Goal: Information Seeking & Learning: Learn about a topic

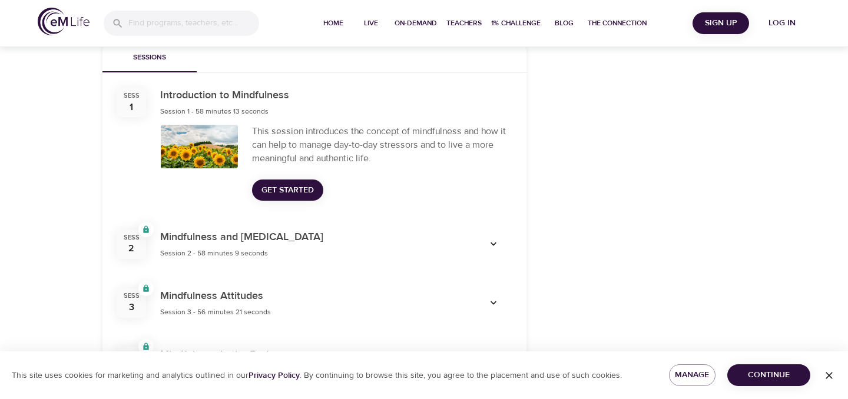
scroll to position [412, 0]
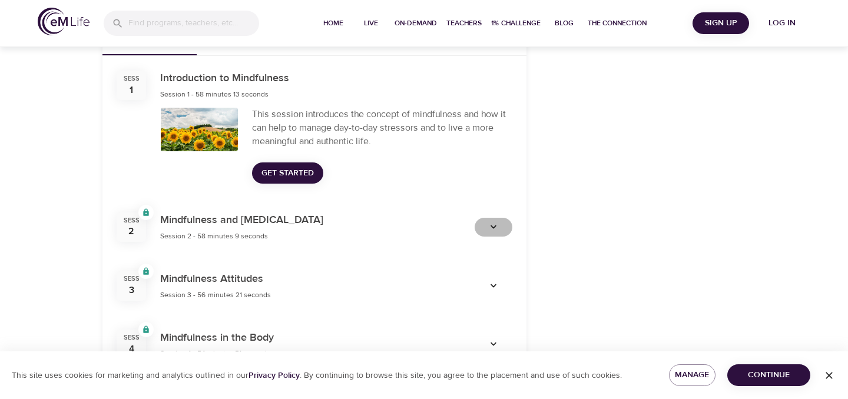
click at [496, 229] on icon "button" at bounding box center [494, 228] width 12 height 12
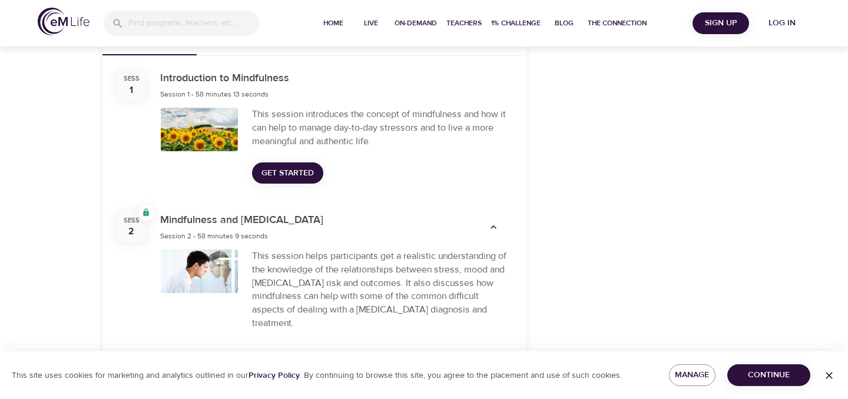
click at [496, 229] on icon "button" at bounding box center [494, 228] width 12 height 12
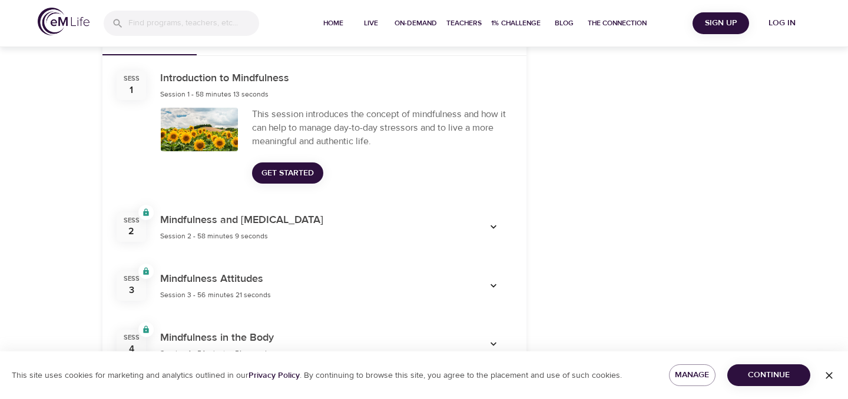
scroll to position [0, 0]
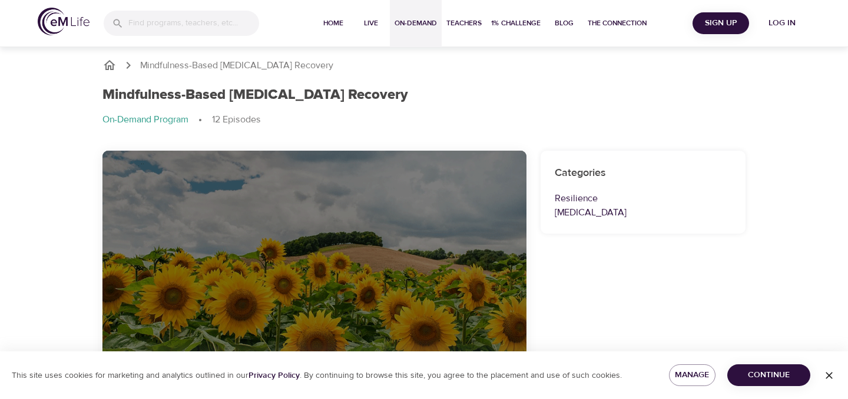
click at [403, 24] on span "On-Demand" at bounding box center [416, 23] width 42 height 12
select select "recent"
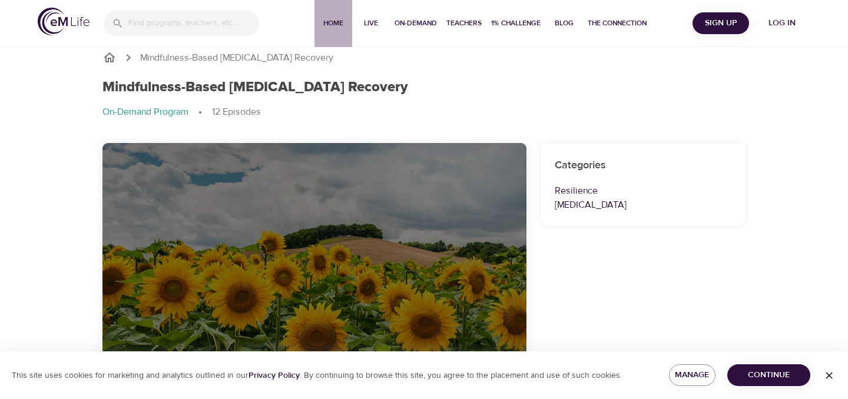
click at [336, 20] on span "Home" at bounding box center [333, 23] width 28 height 12
